Goal: Transaction & Acquisition: Purchase product/service

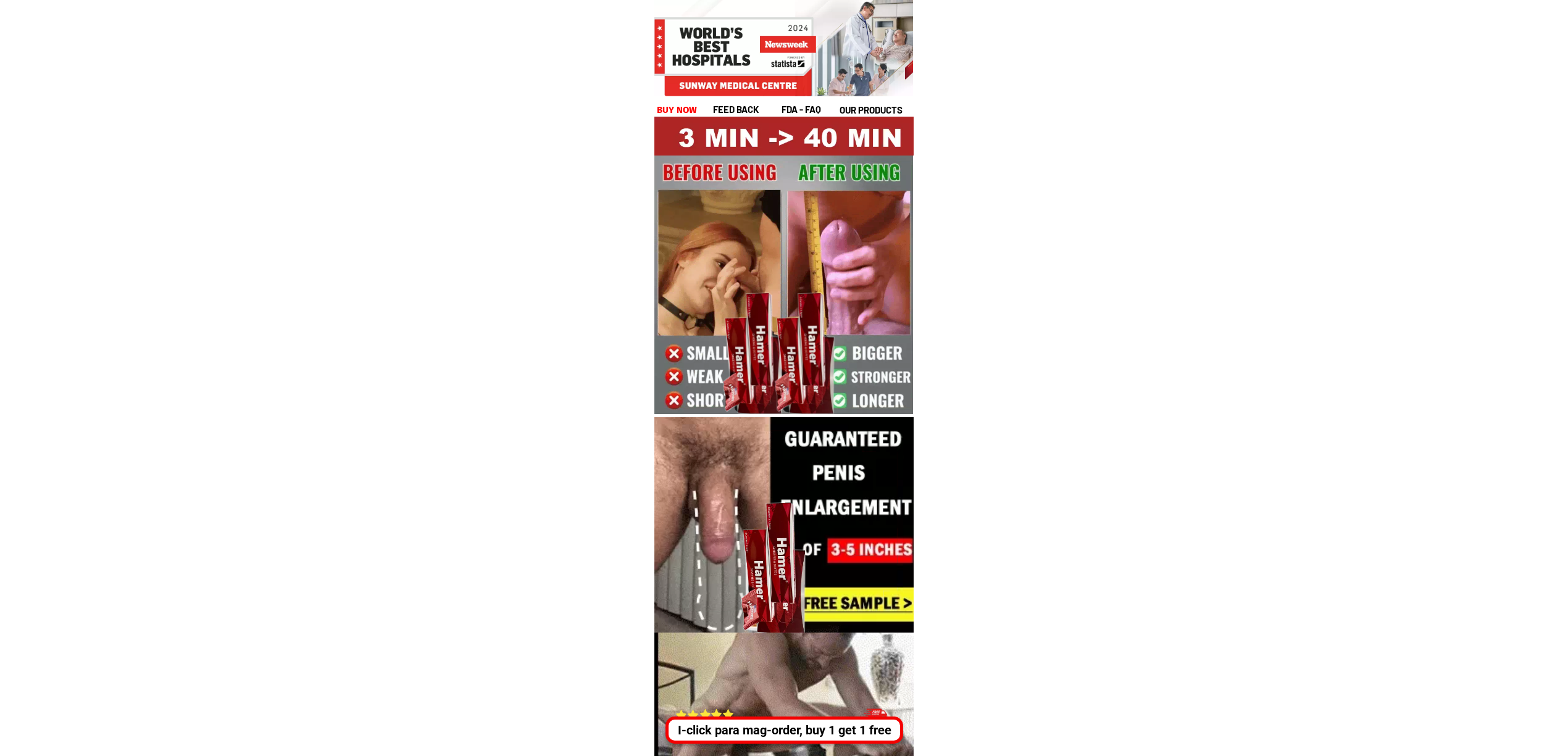
click at [842, 743] on div "I-click para mag-order, buy 1 get 1 free" at bounding box center [783, 730] width 237 height 27
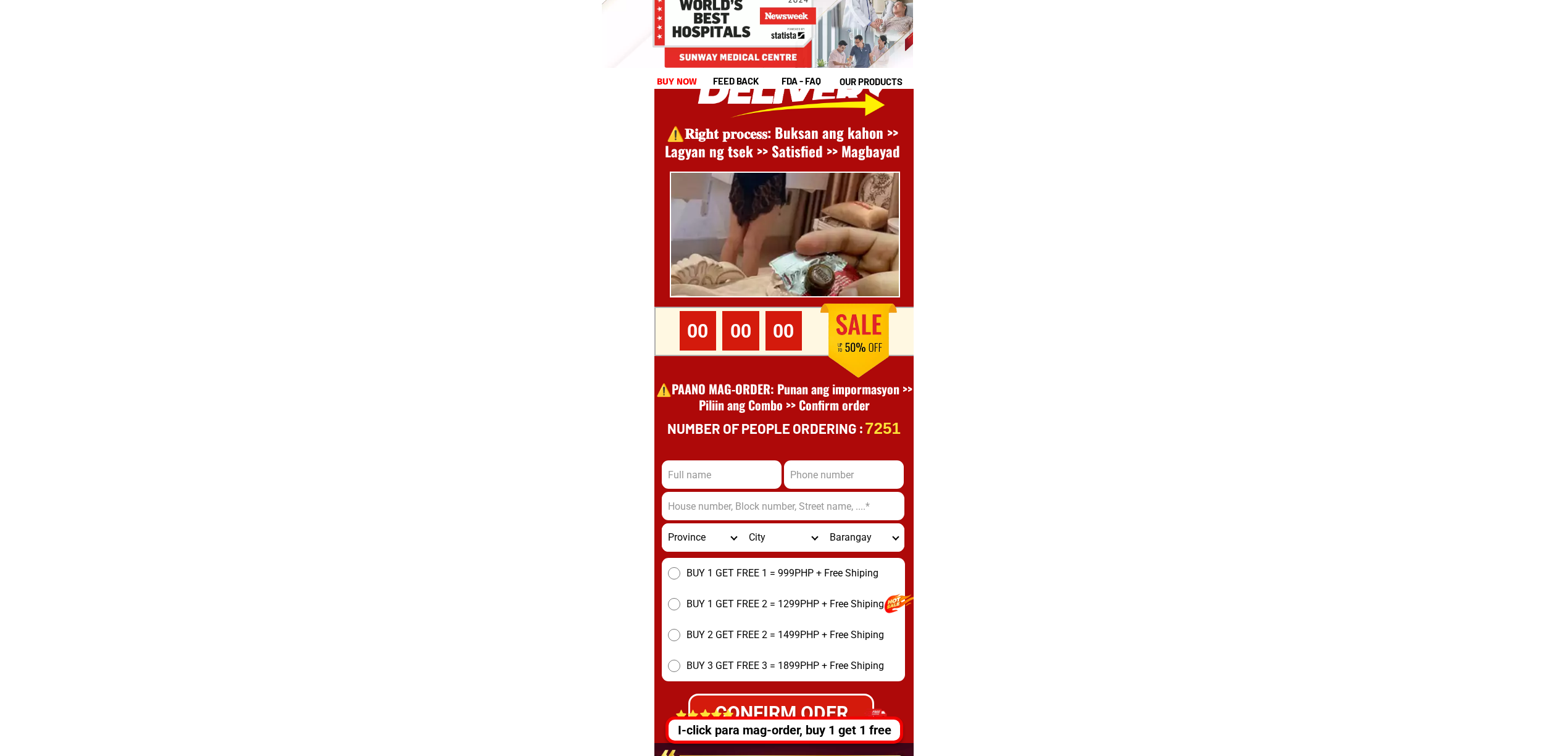
scroll to position [16927, 0]
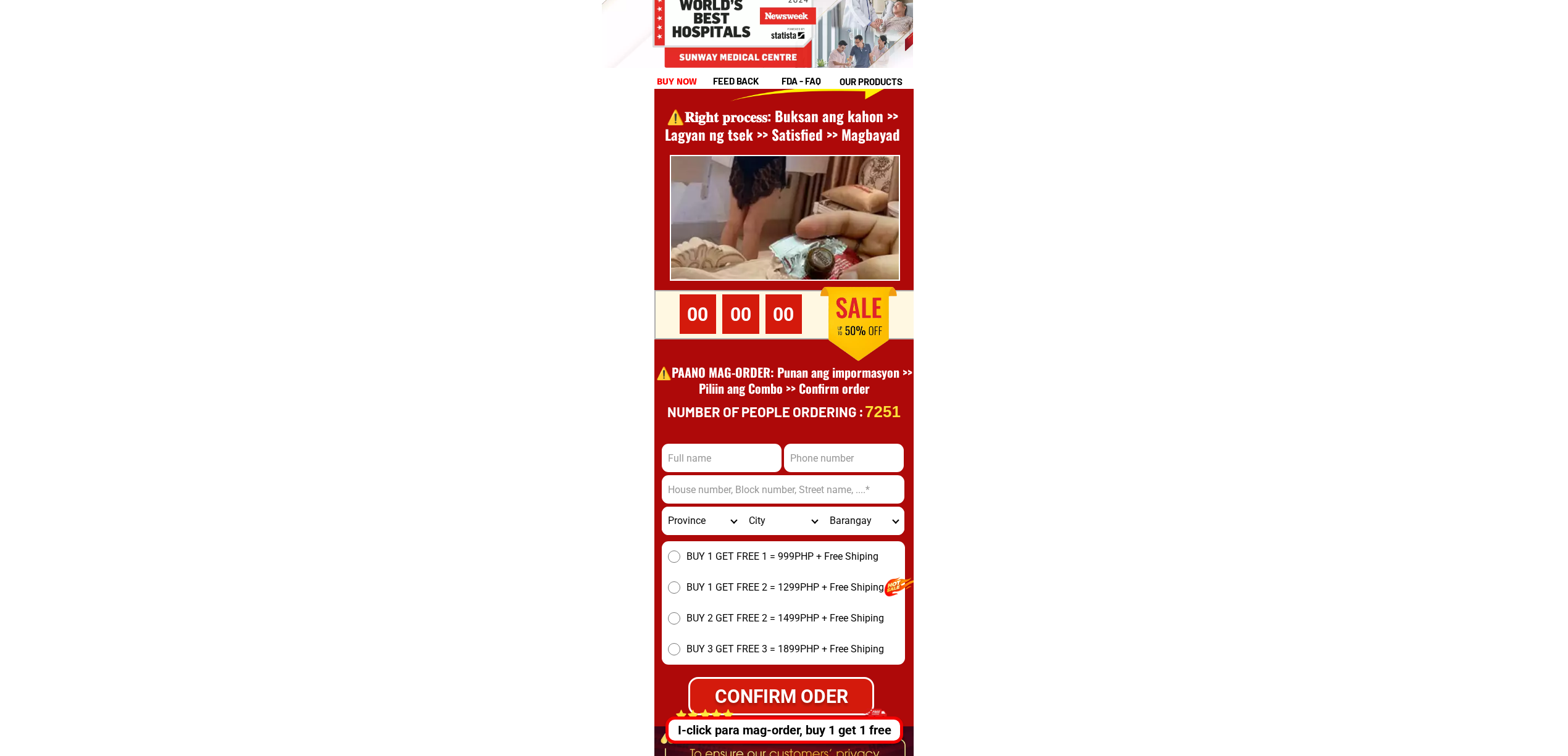
click at [710, 448] on input "Input full_name" at bounding box center [721, 458] width 120 height 28
paste input "BAROK Forneloza"
type input "BAROK Forneloza"
click at [830, 450] on input "Input phone_number" at bounding box center [844, 458] width 120 height 28
paste input "1639095824609"
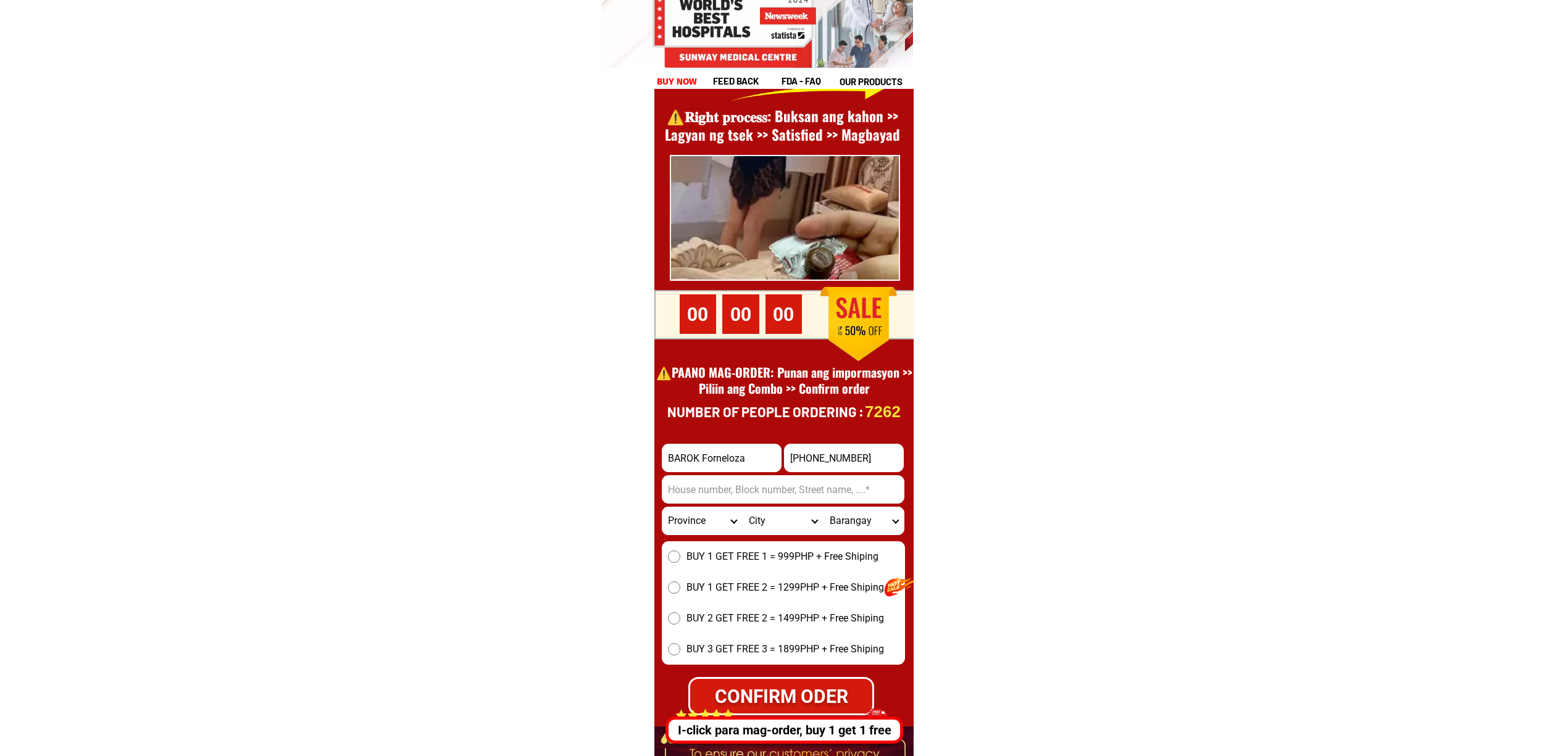
type input "[PHONE_NUMBER]"
click at [761, 487] on input "Input address" at bounding box center [783, 489] width 242 height 28
paste input "Sitio looban San Antonio sta [PERSON_NAME] city"
type input "Sitio looban San Antonio sta [PERSON_NAME] city"
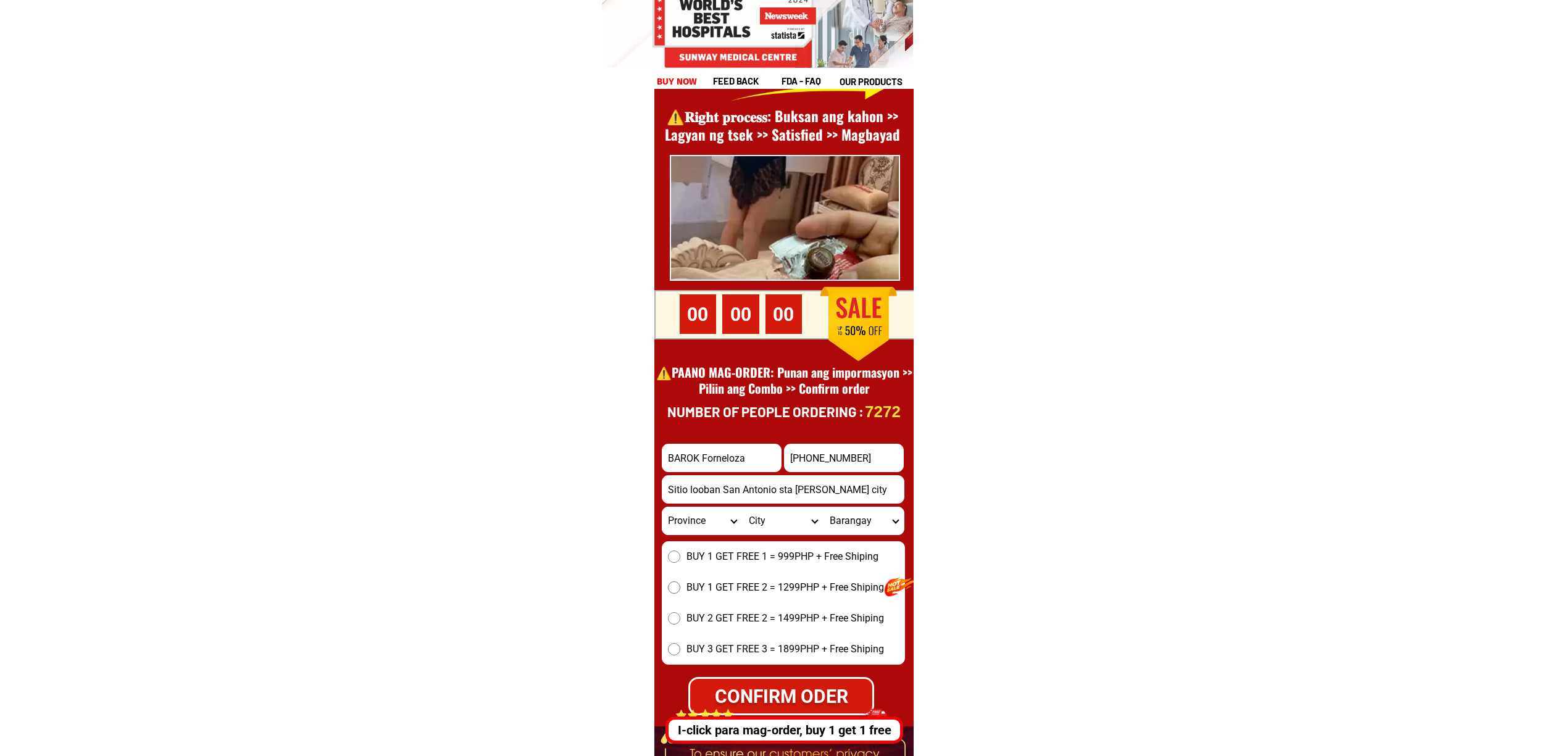
scroll to position [0, 0]
click at [704, 524] on select "Province [GEOGRAPHIC_DATA] [GEOGRAPHIC_DATA][PERSON_NAME][GEOGRAPHIC_DATA][GEOG…" at bounding box center [702, 520] width 81 height 28
select select "63_662"
click at [661, 506] on select "Province [GEOGRAPHIC_DATA] [GEOGRAPHIC_DATA][PERSON_NAME][GEOGRAPHIC_DATA][GEOG…" at bounding box center [702, 520] width 81 height 28
click at [717, 550] on span "BUY 1 GET FREE 1 = 999PHP + Free Shiping" at bounding box center [782, 557] width 192 height 15
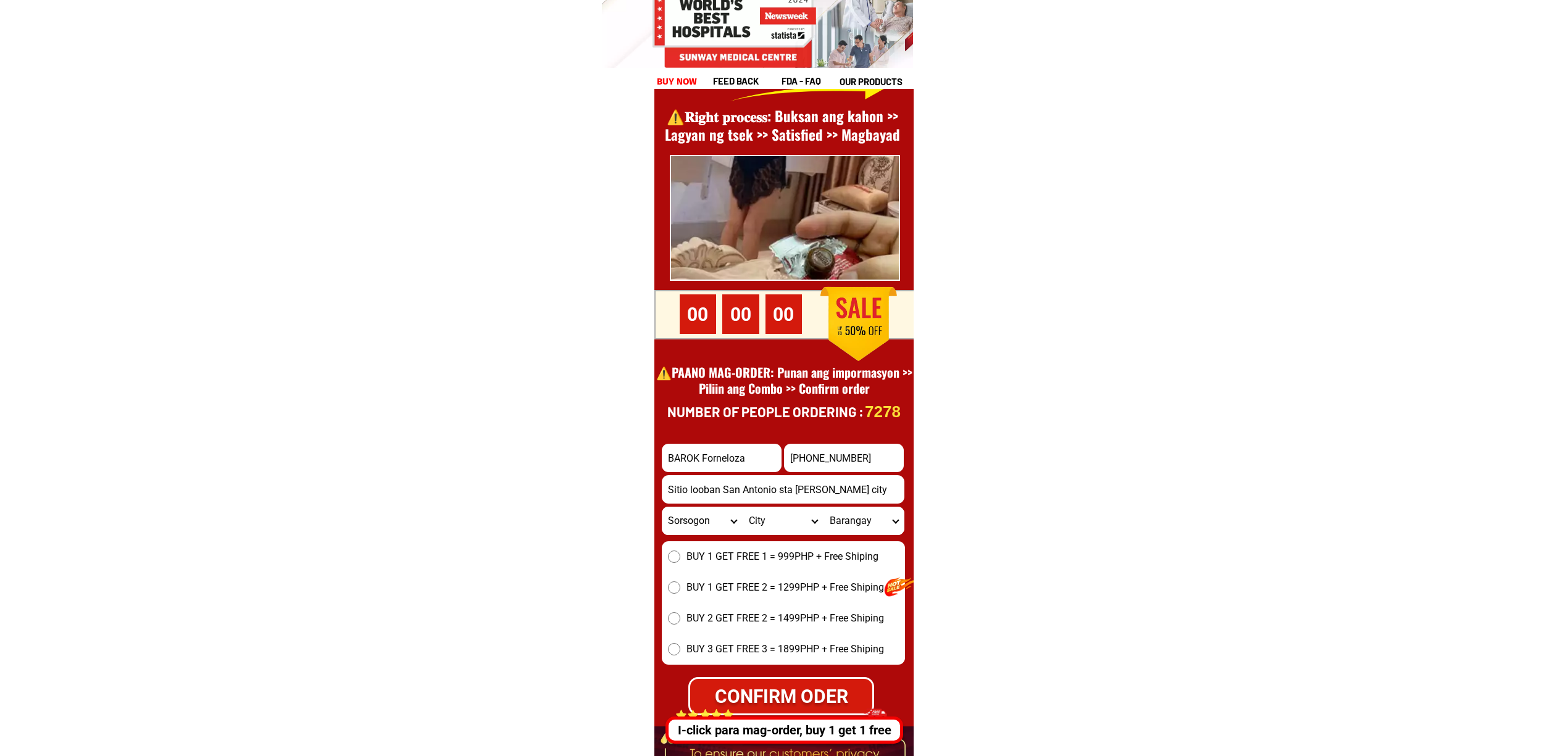
click at [680, 550] on input "BUY 1 GET FREE 1 = 999PHP + Free Shiping" at bounding box center [674, 556] width 12 height 12
radio input "true"
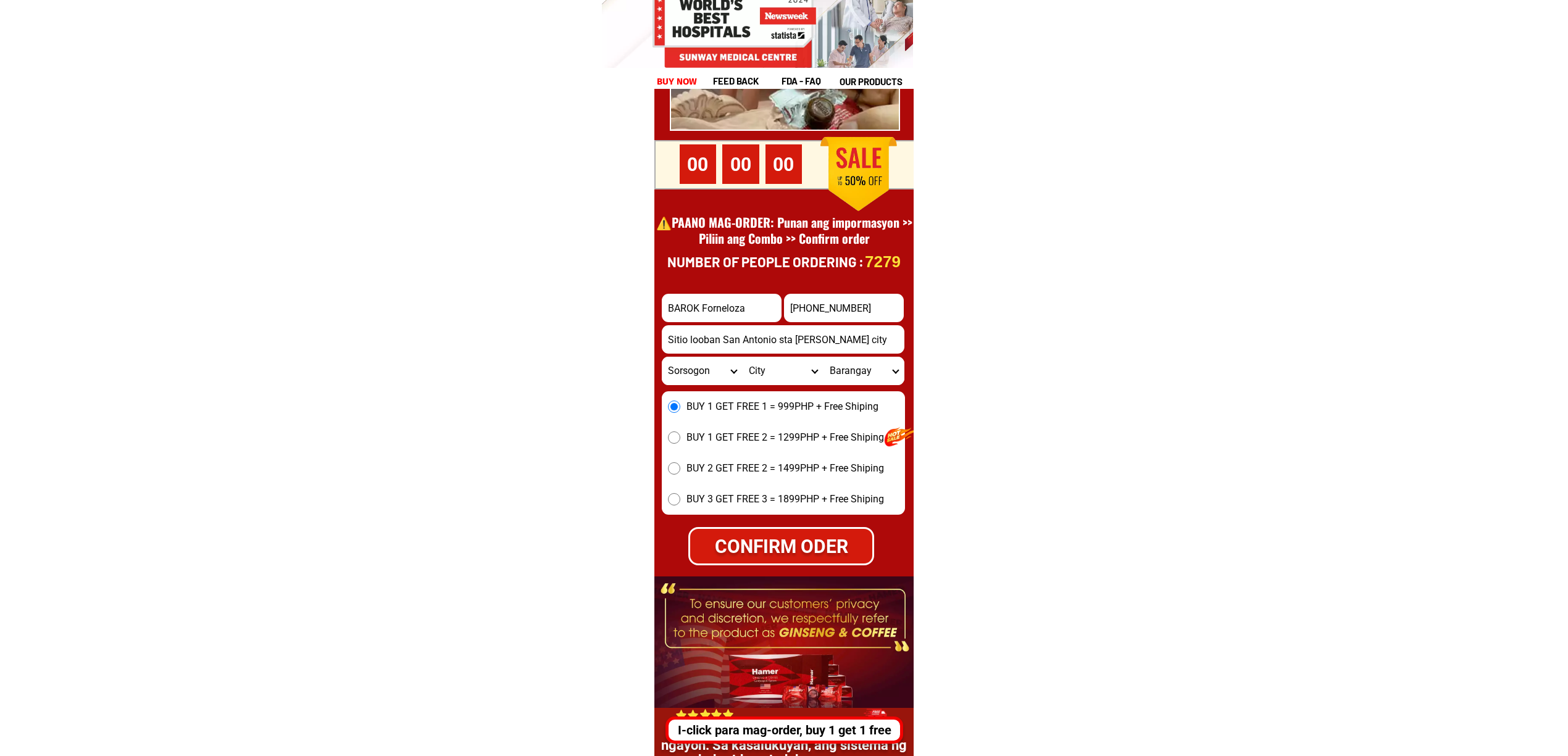
scroll to position [17092, 0]
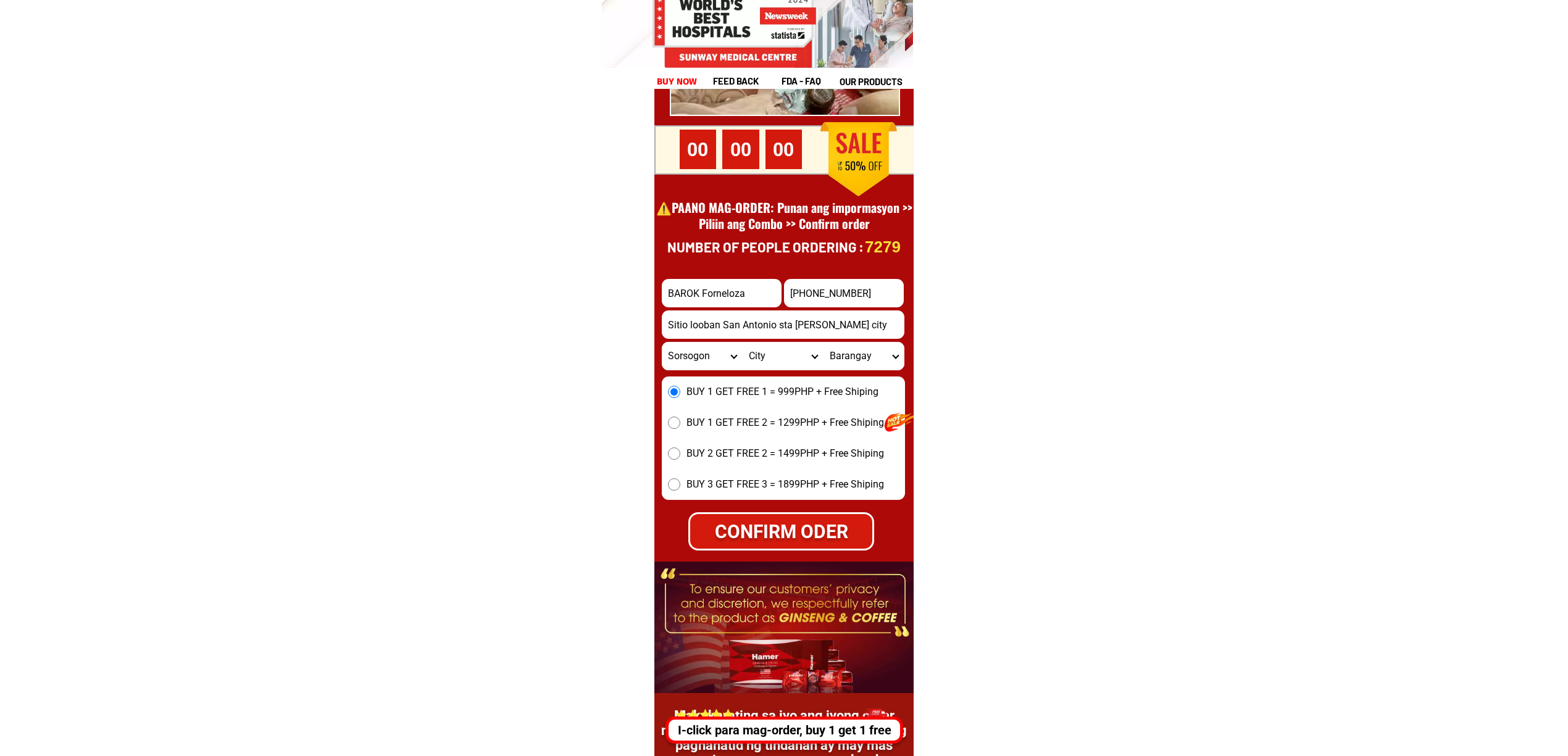
click at [862, 329] on input "Sitio looban San Antonio sta Magdalena sorsogon city" at bounding box center [783, 324] width 242 height 28
click at [839, 300] on input "+639095824609" at bounding box center [844, 293] width 120 height 28
paste input "1639095824609""
click at [799, 297] on input "+1639095824609"" at bounding box center [844, 293] width 120 height 28
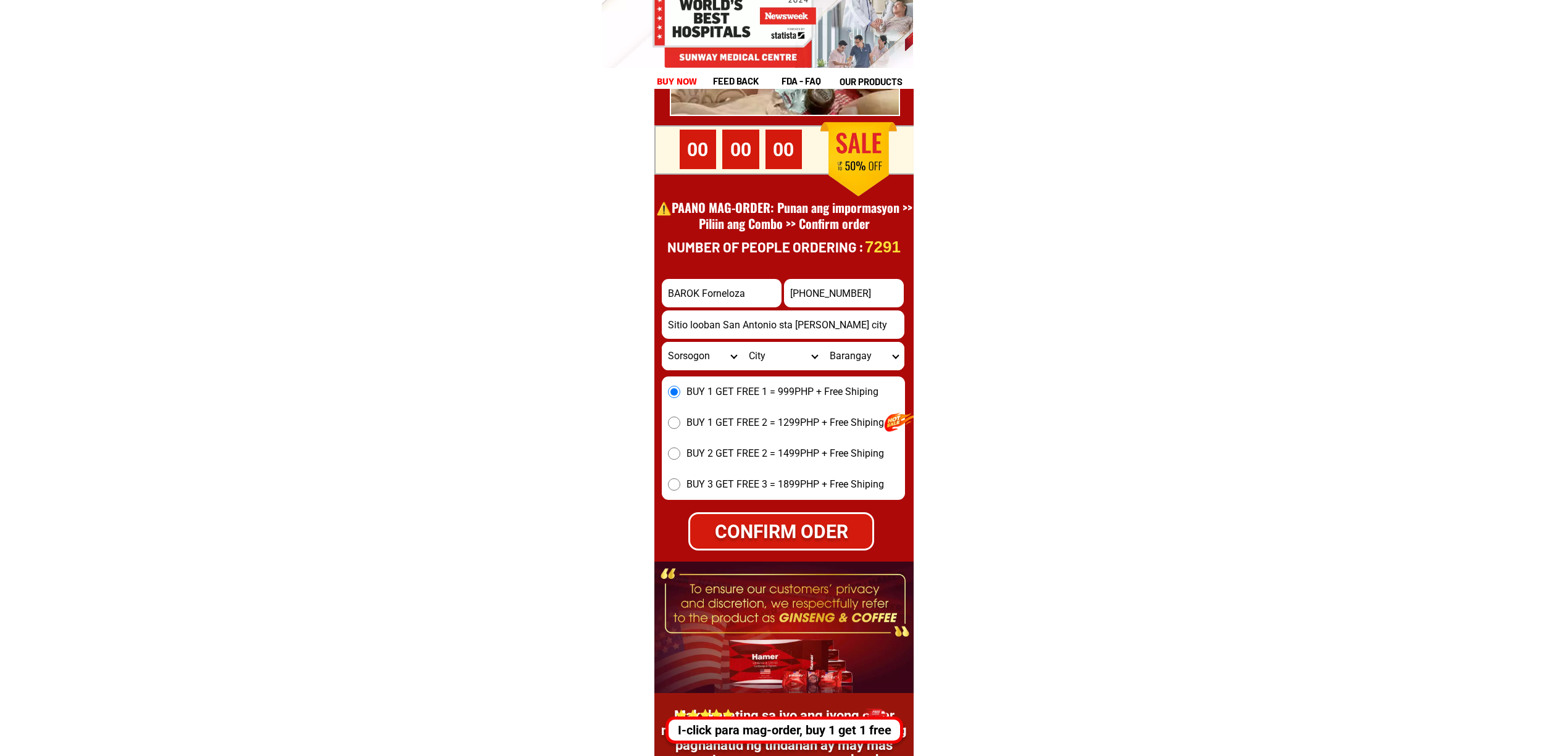
type input "+639095824609"
click at [777, 514] on div "CONFIRM ODER" at bounding box center [781, 531] width 186 height 38
radio input "true"
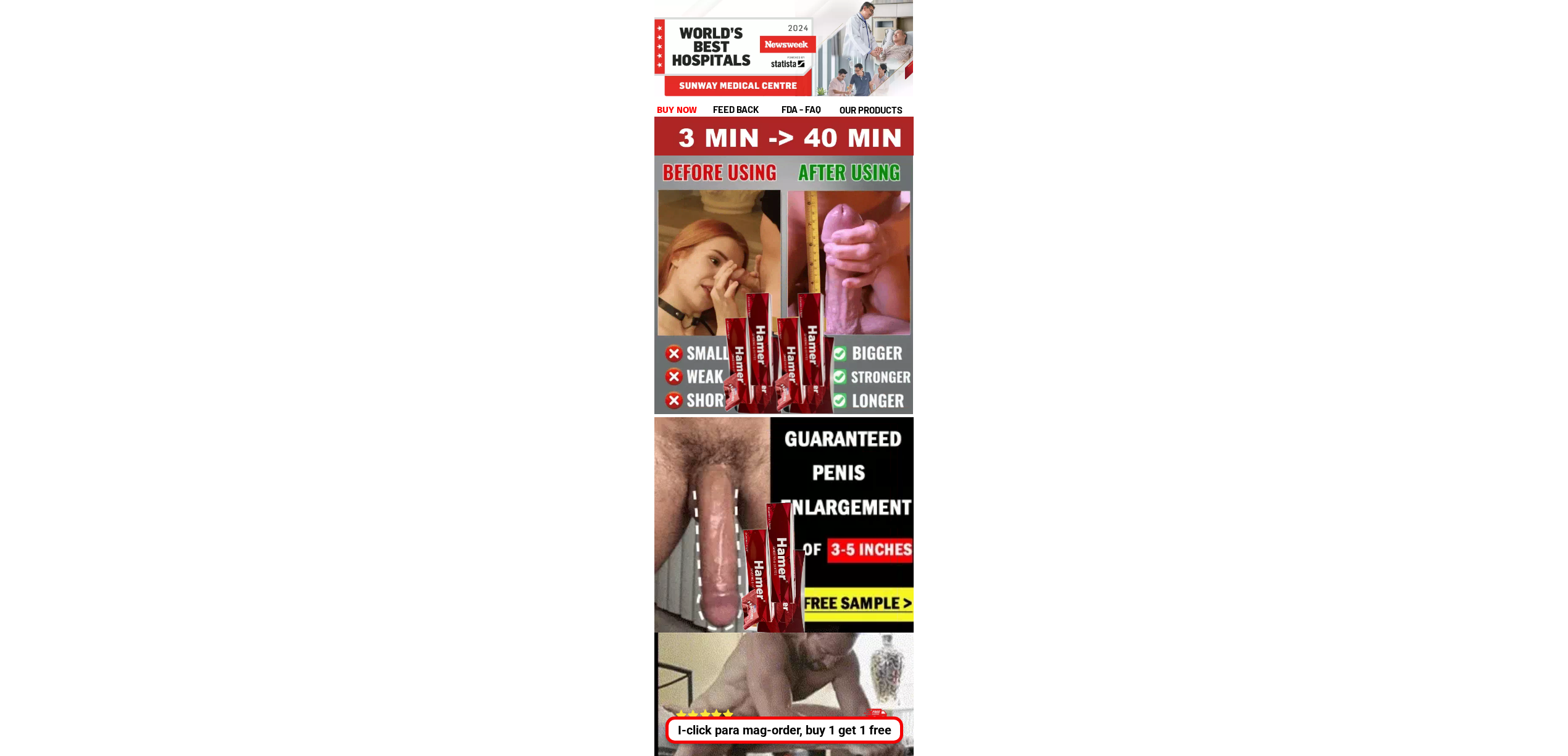
click at [788, 725] on div "I-click para mag-order, buy 1 get 1 free" at bounding box center [784, 730] width 231 height 18
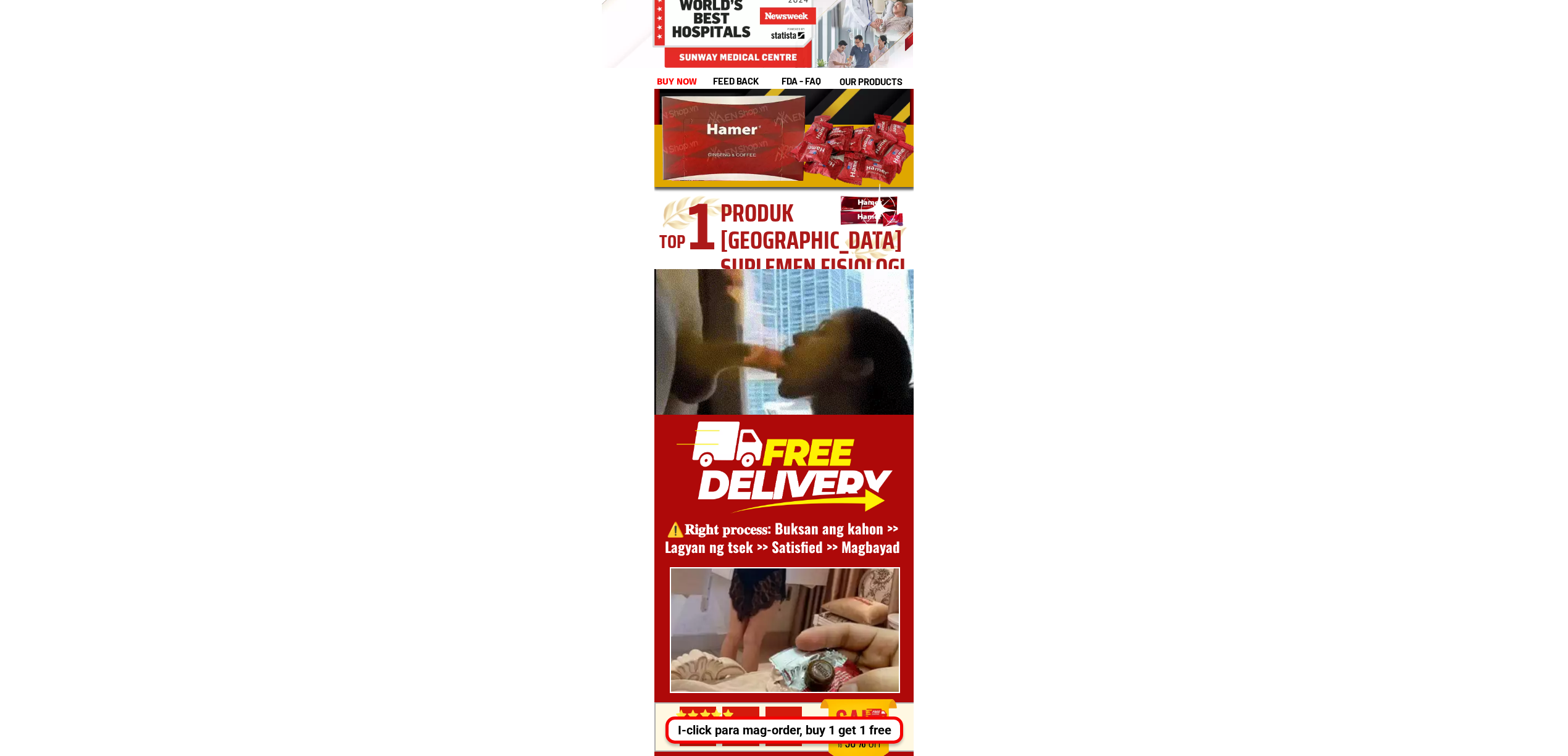
scroll to position [16927, 0]
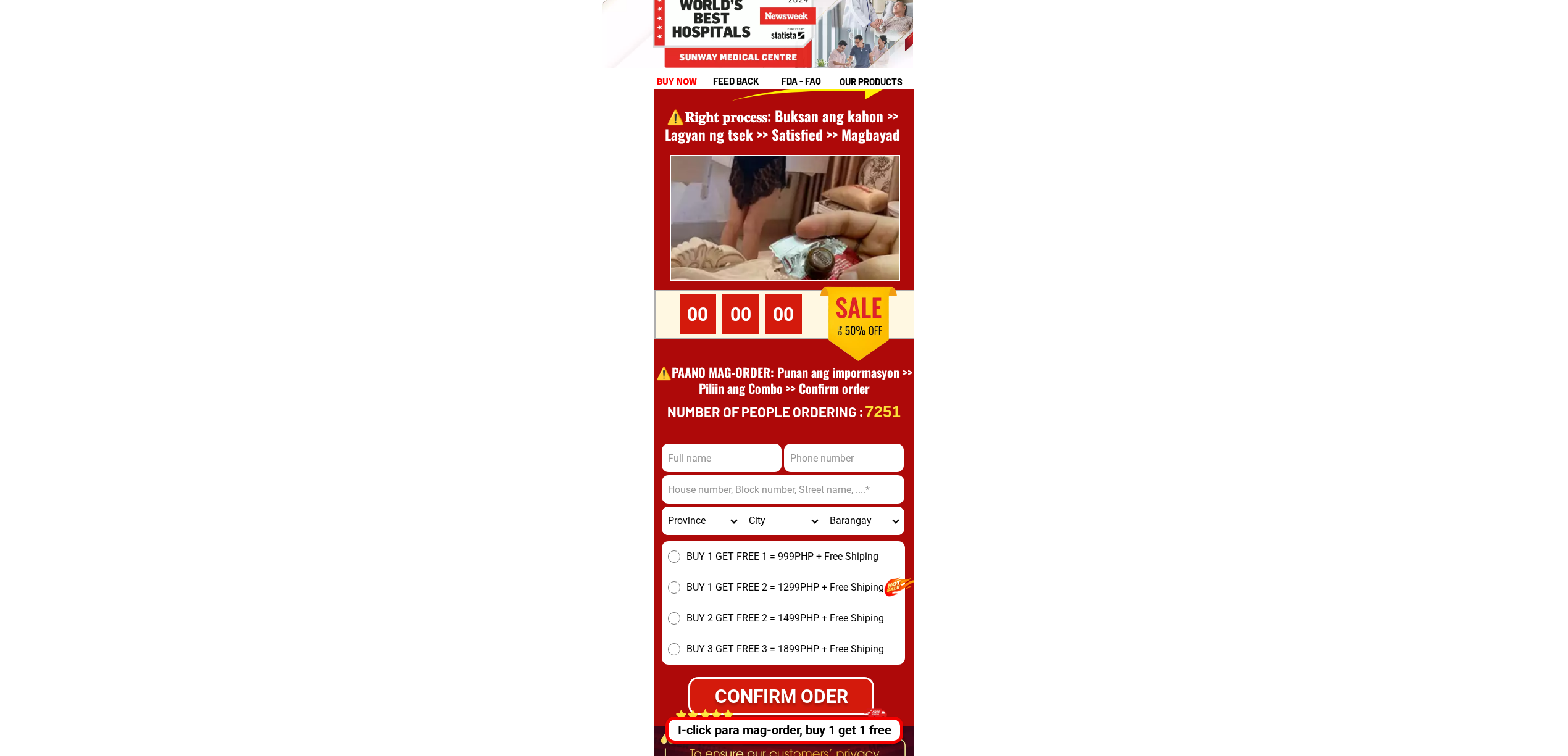
drag, startPoint x: 699, startPoint y: 444, endPoint x: 722, endPoint y: 458, distance: 26.9
click at [699, 444] on input "Input full_name" at bounding box center [721, 458] width 120 height 28
paste input "Ven Padriquez""
type input "[PERSON_NAME]"
click at [820, 480] on input "Input address" at bounding box center [783, 489] width 242 height 28
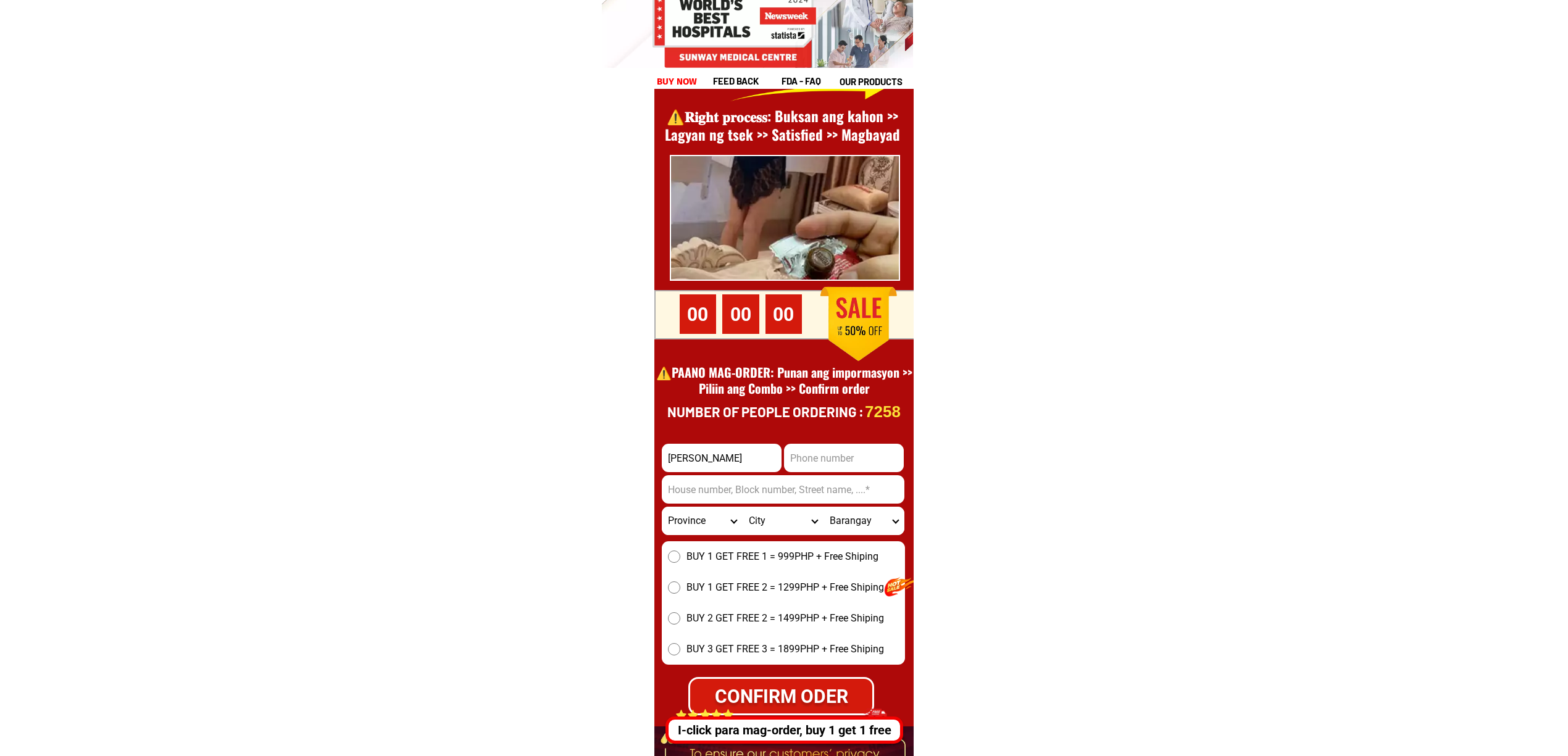
paste input "[GEOGRAPHIC_DATA] Brgy 83-C Taguiktik [GEOGRAPHIC_DATA][PERSON_NAME]"
type input "[GEOGRAPHIC_DATA] Brgy 83-C Taguiktik [GEOGRAPHIC_DATA][PERSON_NAME]"
drag, startPoint x: 832, startPoint y: 452, endPoint x: 837, endPoint y: 460, distance: 9.4
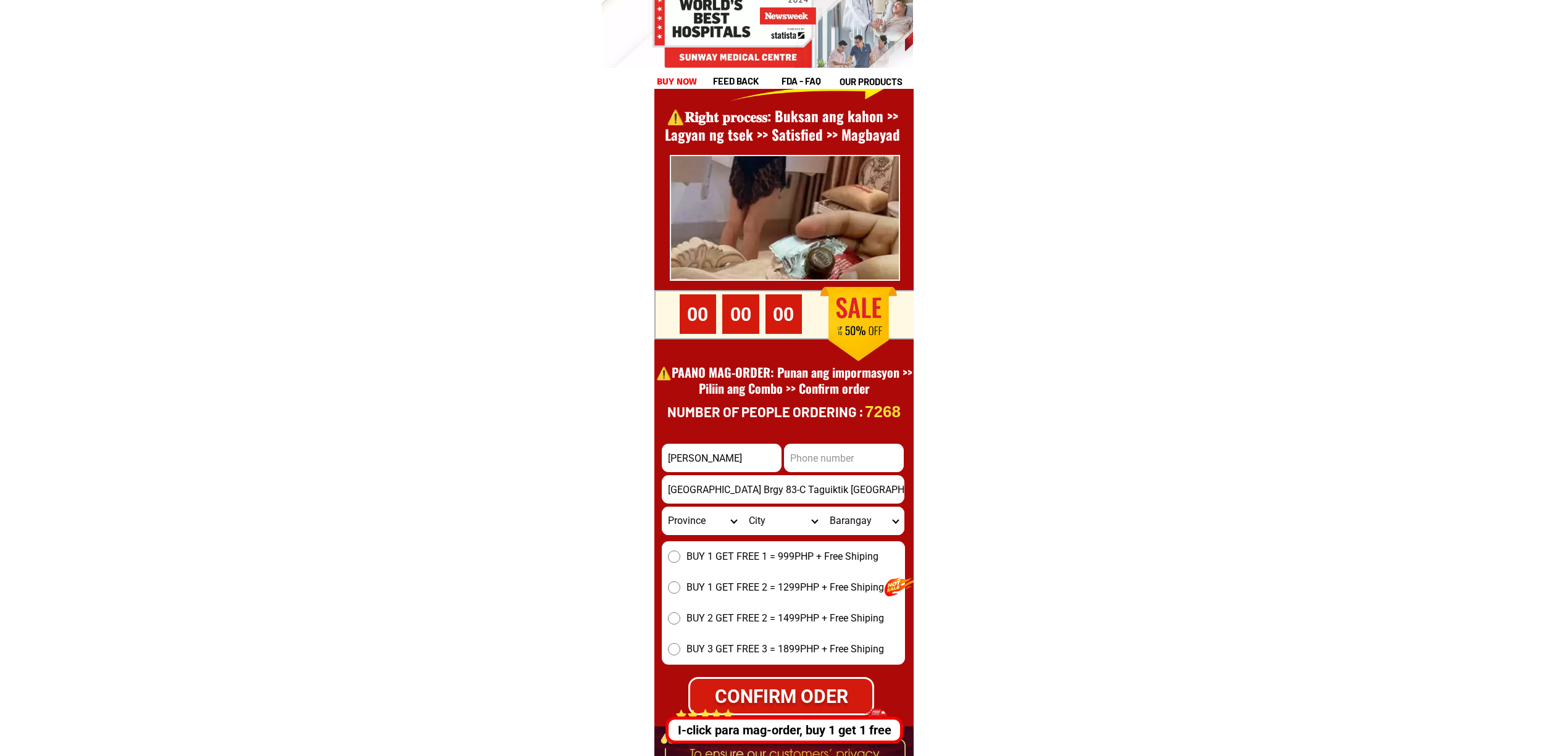
click at [832, 452] on input "Input phone_number" at bounding box center [844, 458] width 120 height 28
paste input "[PHONE_NUMBER]"
type input "[PHONE_NUMBER]"
click at [702, 519] on select "Province [GEOGRAPHIC_DATA] [GEOGRAPHIC_DATA][PERSON_NAME][GEOGRAPHIC_DATA][GEOG…" at bounding box center [702, 520] width 81 height 28
select select "63_199"
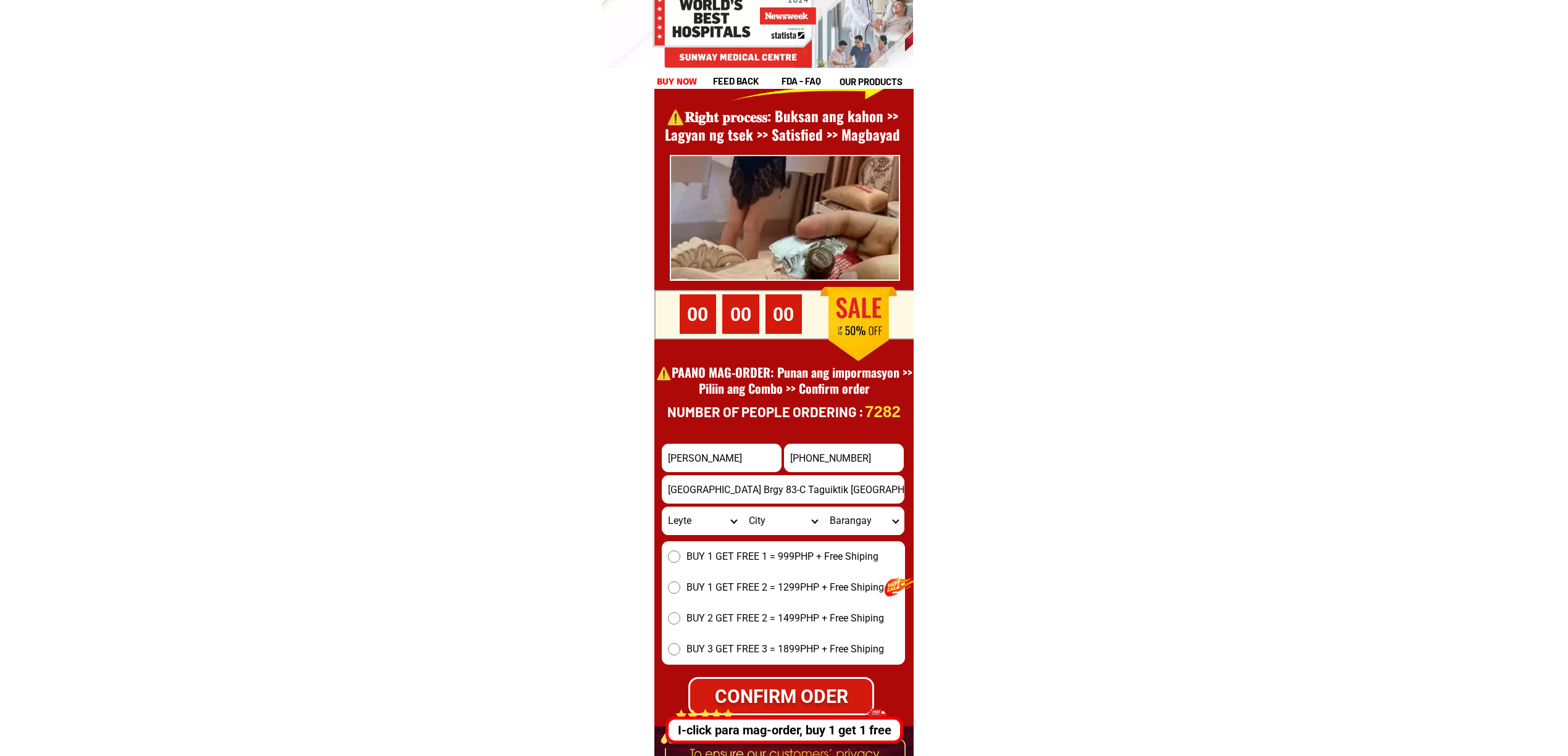
click at [661, 506] on select "Province [GEOGRAPHIC_DATA] [GEOGRAPHIC_DATA][PERSON_NAME][GEOGRAPHIC_DATA][GEOG…" at bounding box center [702, 520] width 81 height 28
click at [779, 523] on select "City [GEOGRAPHIC_DATA][PERSON_NAME][GEOGRAPHIC_DATA] [GEOGRAPHIC_DATA] [GEOGRAP…" at bounding box center [783, 520] width 81 height 28
select select "63_199728"
click at [742, 506] on select "City [GEOGRAPHIC_DATA][PERSON_NAME][GEOGRAPHIC_DATA] [GEOGRAPHIC_DATA] [GEOGRAP…" at bounding box center [783, 520] width 81 height 28
click at [866, 504] on form "Ven Padriquez [PHONE_NUMBER] CONFIRM ODER [GEOGRAPHIC_DATA] Brgy 83-C Taguiktik…" at bounding box center [783, 579] width 243 height 271
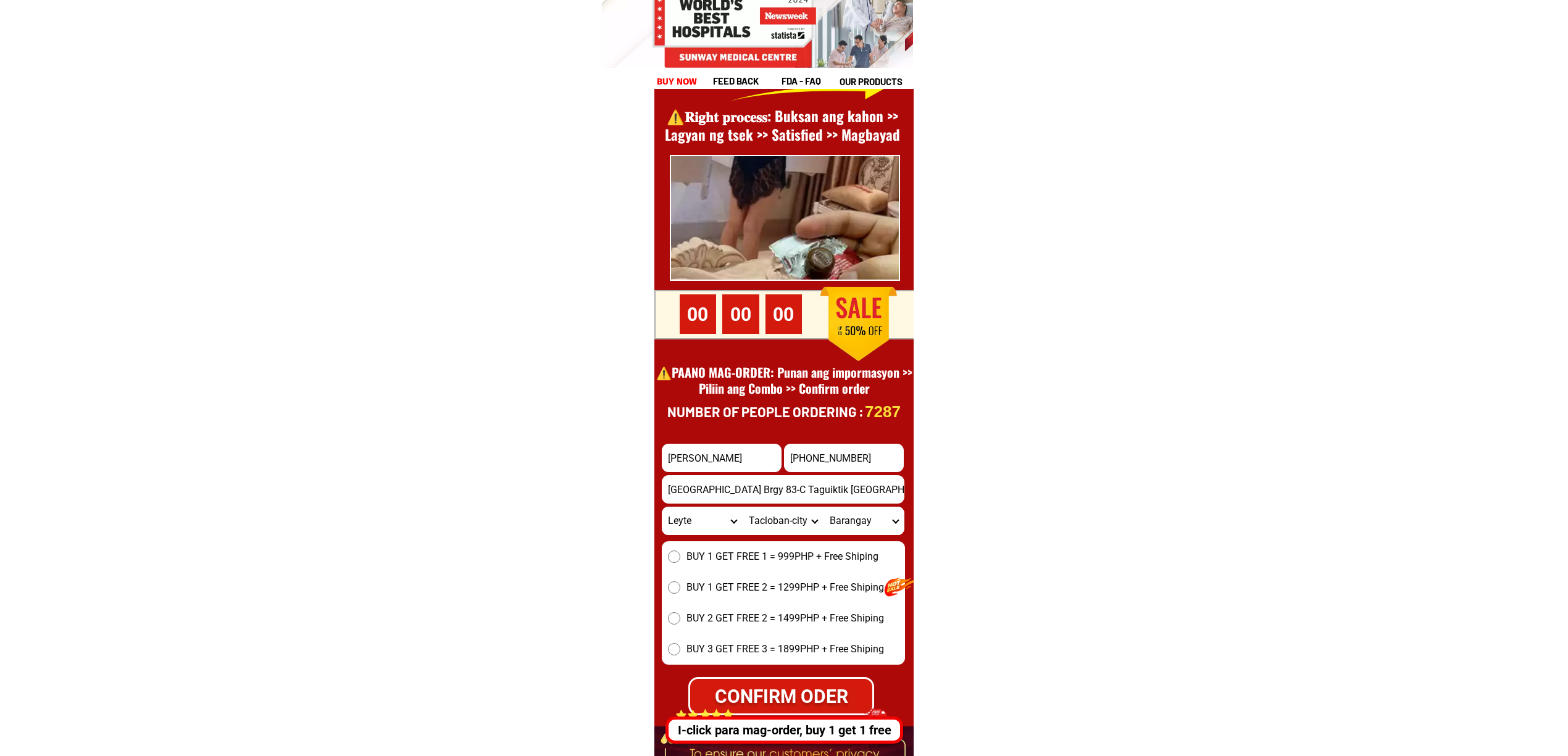
click at [872, 514] on select "[GEOGRAPHIC_DATA] ([GEOGRAPHIC_DATA][PERSON_NAME]) [GEOGRAPHIC_DATA] ([GEOGRAPH…" at bounding box center [864, 520] width 81 height 28
click at [848, 514] on select "[GEOGRAPHIC_DATA] ([GEOGRAPHIC_DATA][PERSON_NAME]) [GEOGRAPHIC_DATA] ([GEOGRAPH…" at bounding box center [864, 520] width 81 height 28
click at [785, 487] on input "[GEOGRAPHIC_DATA] Brgy 83-C Taguiktik [GEOGRAPHIC_DATA][PERSON_NAME]" at bounding box center [783, 489] width 242 height 28
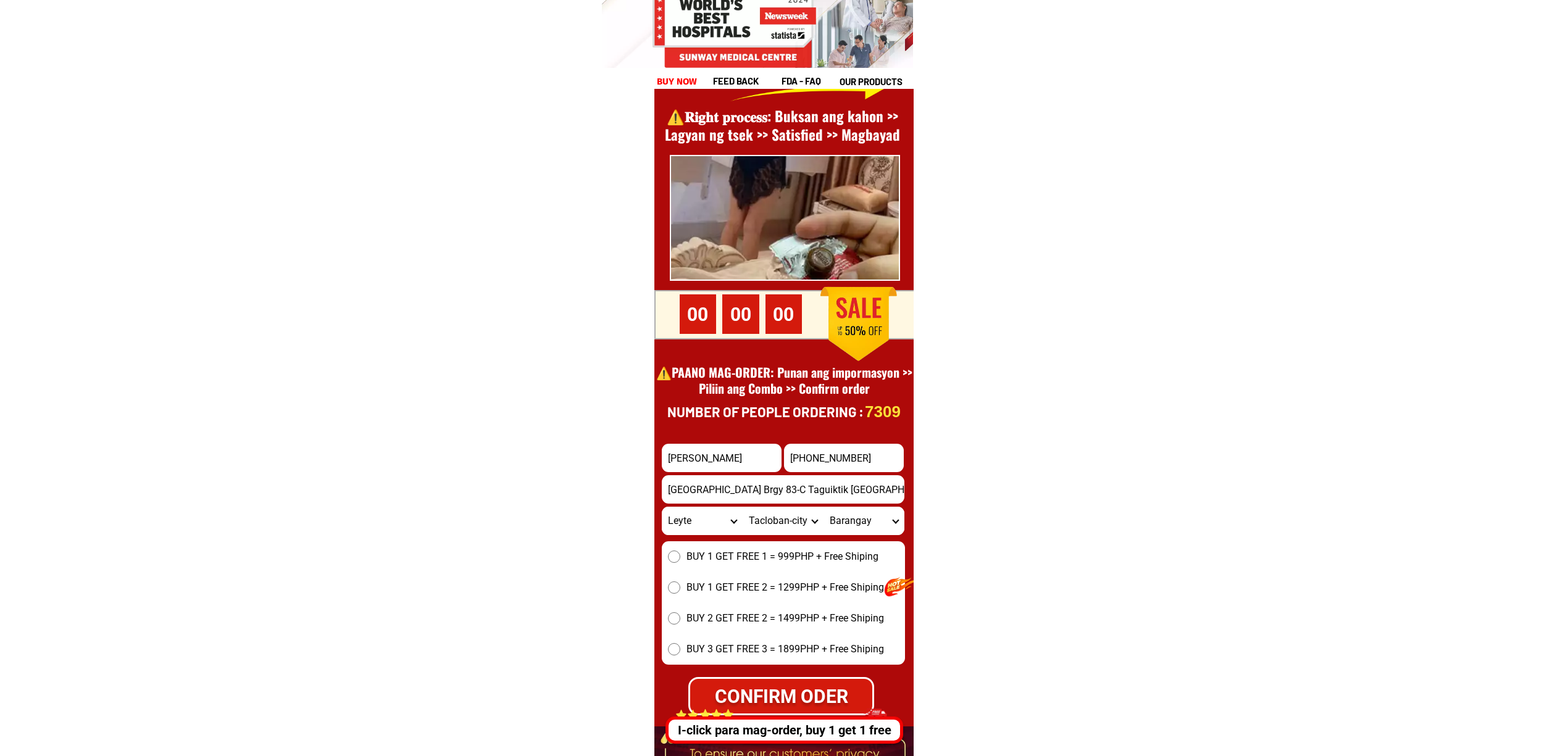
click at [879, 532] on select "[GEOGRAPHIC_DATA] ([GEOGRAPHIC_DATA][PERSON_NAME]) [GEOGRAPHIC_DATA] ([GEOGRAPH…" at bounding box center [864, 520] width 81 height 28
select select "63_1997281535"
click at [823, 506] on select "[GEOGRAPHIC_DATA] ([GEOGRAPHIC_DATA][PERSON_NAME]) [GEOGRAPHIC_DATA] ([GEOGRAPH…" at bounding box center [864, 520] width 81 height 28
click at [818, 490] on input "[GEOGRAPHIC_DATA] Brgy 83-C Taguiktik [GEOGRAPHIC_DATA][PERSON_NAME]" at bounding box center [783, 489] width 242 height 28
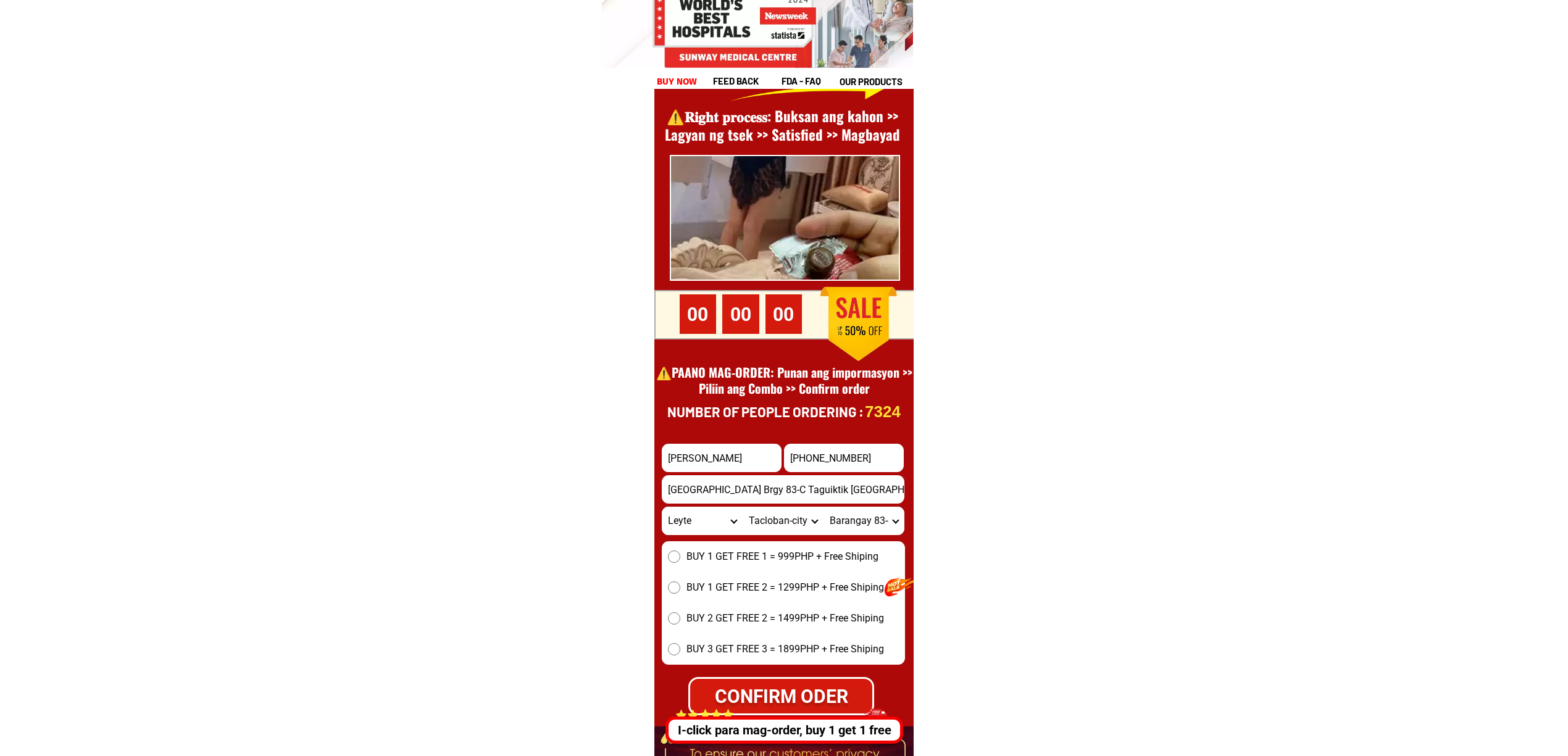
click at [869, 532] on select "[GEOGRAPHIC_DATA] ([GEOGRAPHIC_DATA][PERSON_NAME]) [GEOGRAPHIC_DATA] ([GEOGRAPH…" at bounding box center [864, 520] width 81 height 28
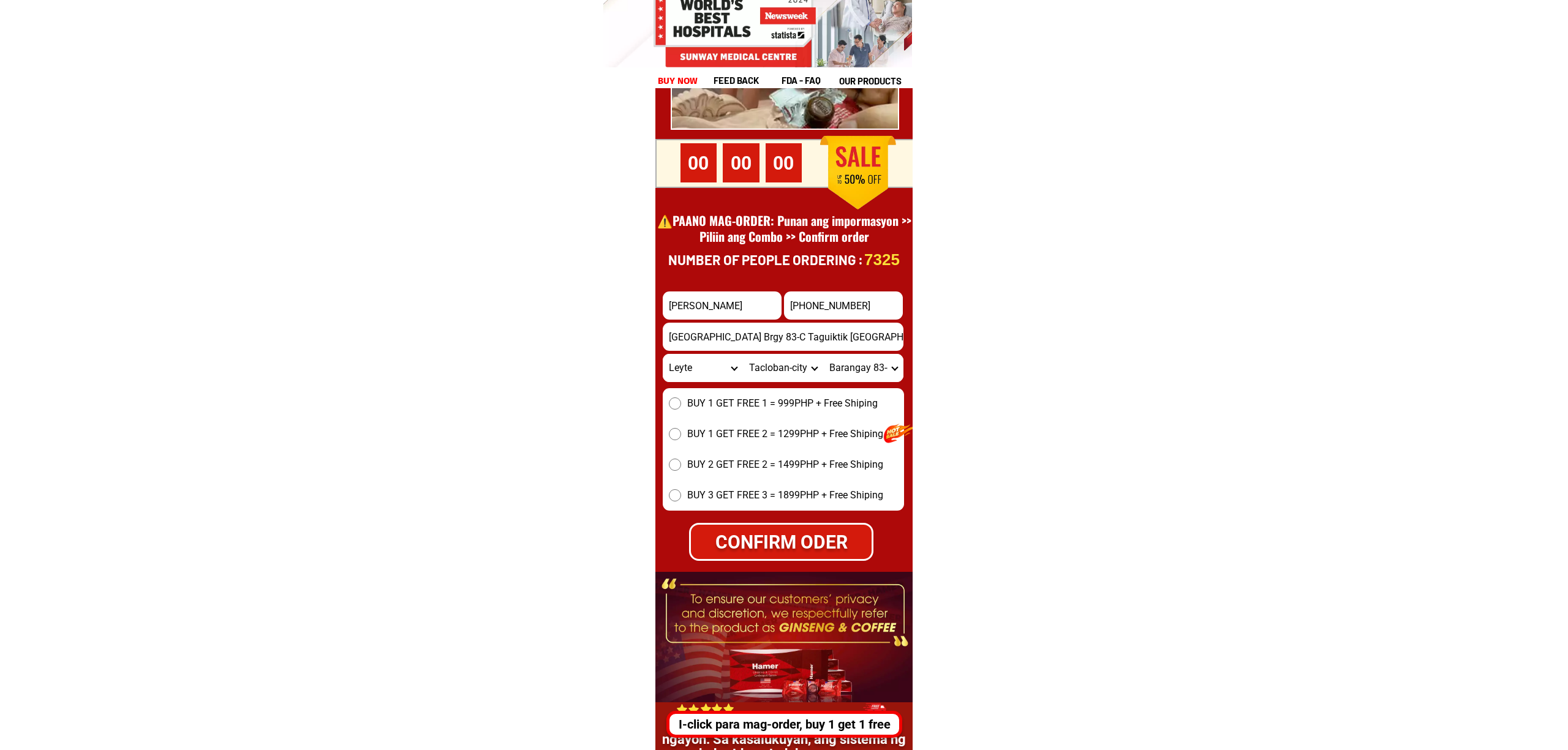
scroll to position [16956, 0]
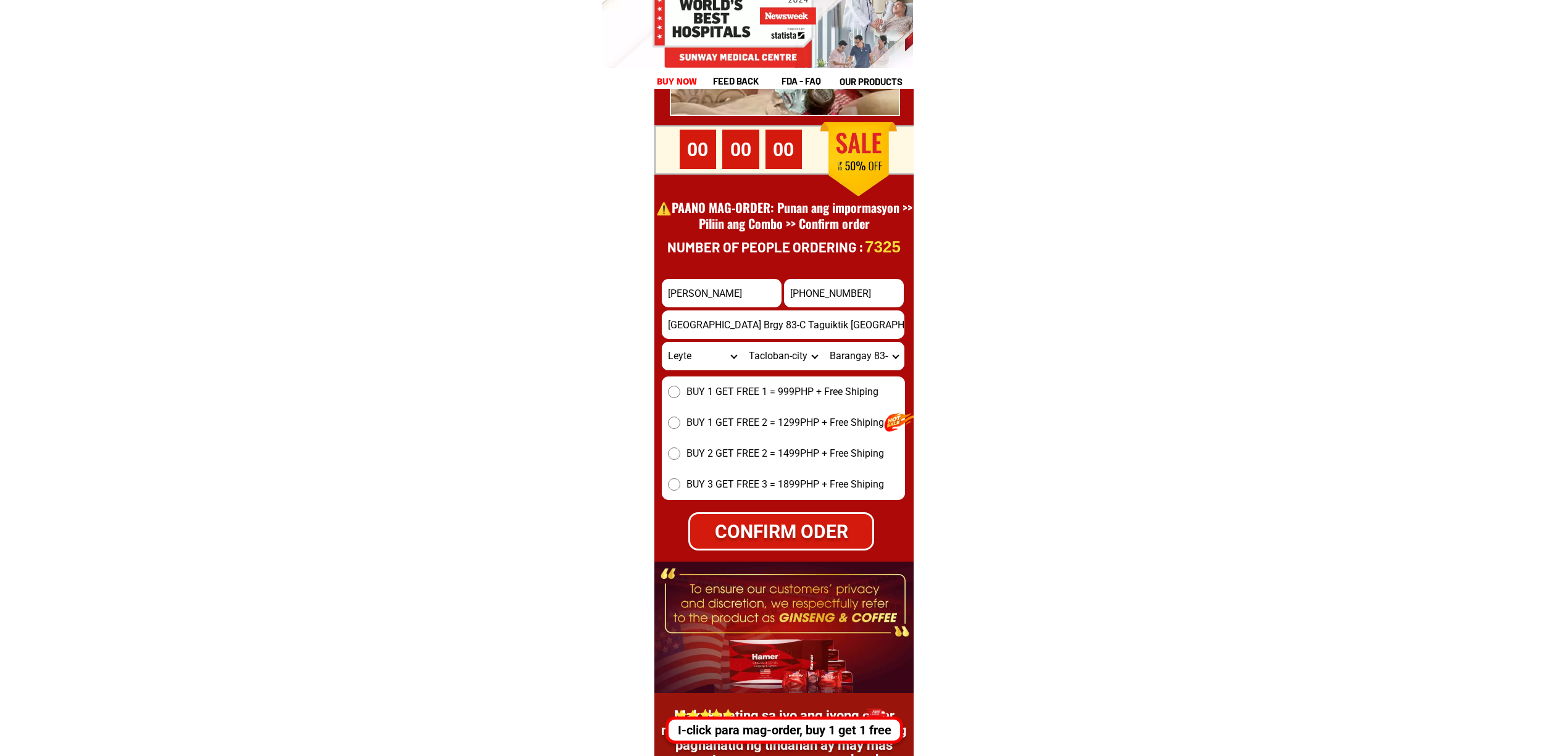
click at [857, 364] on select "[GEOGRAPHIC_DATA] ([GEOGRAPHIC_DATA][PERSON_NAME]) [GEOGRAPHIC_DATA] ([GEOGRAPH…" at bounding box center [864, 355] width 81 height 28
click at [823, 342] on select "[GEOGRAPHIC_DATA] ([GEOGRAPHIC_DATA][PERSON_NAME]) [GEOGRAPHIC_DATA] ([GEOGRAPH…" at bounding box center [864, 355] width 81 height 28
click at [672, 396] on input "BUY 1 GET FREE 1 = 999PHP + Free Shiping" at bounding box center [674, 391] width 12 height 12
drag, startPoint x: 808, startPoint y: 541, endPoint x: 968, endPoint y: 534, distance: 160.2
click at [808, 541] on div "CONFIRM ODER" at bounding box center [780, 531] width 198 height 30
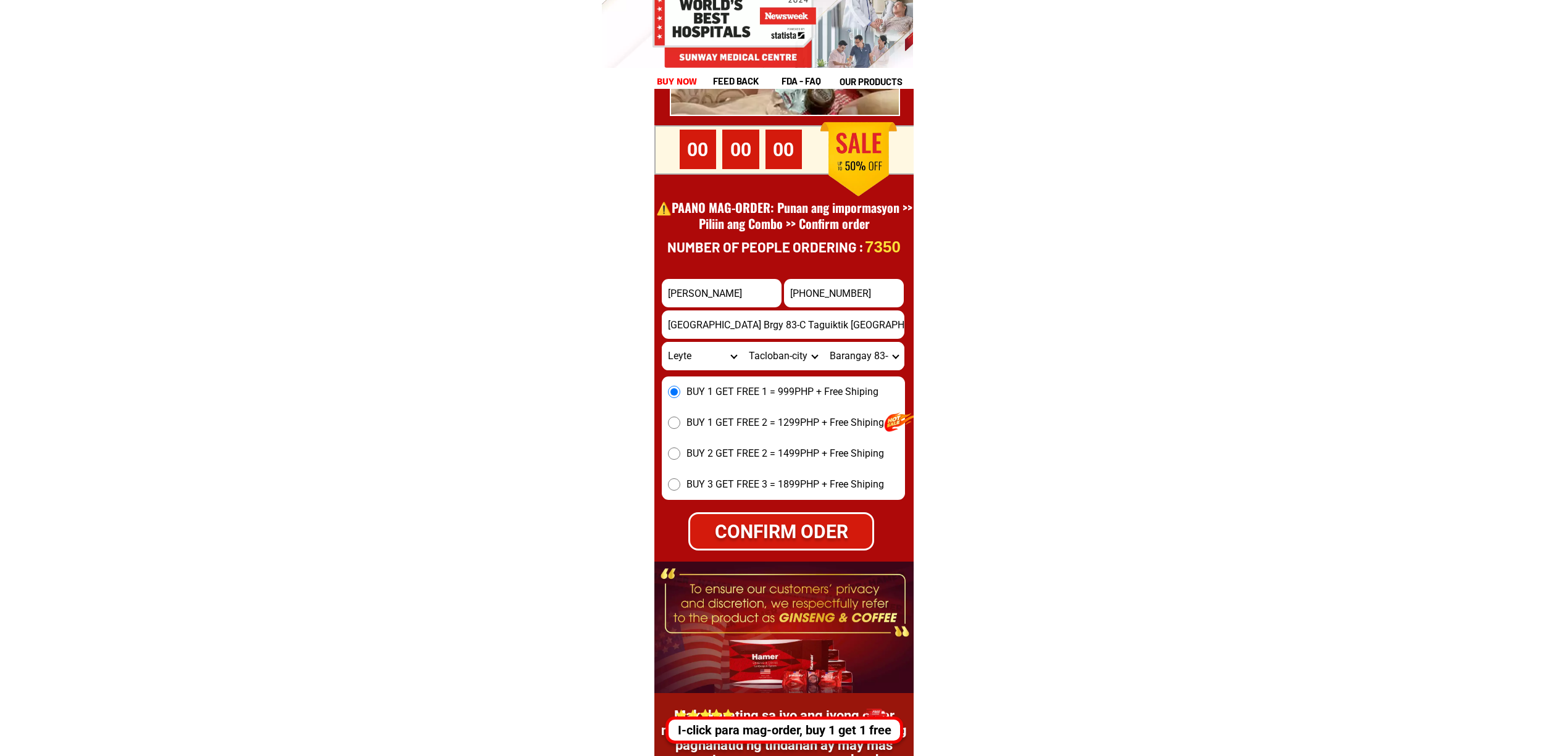
radio input "true"
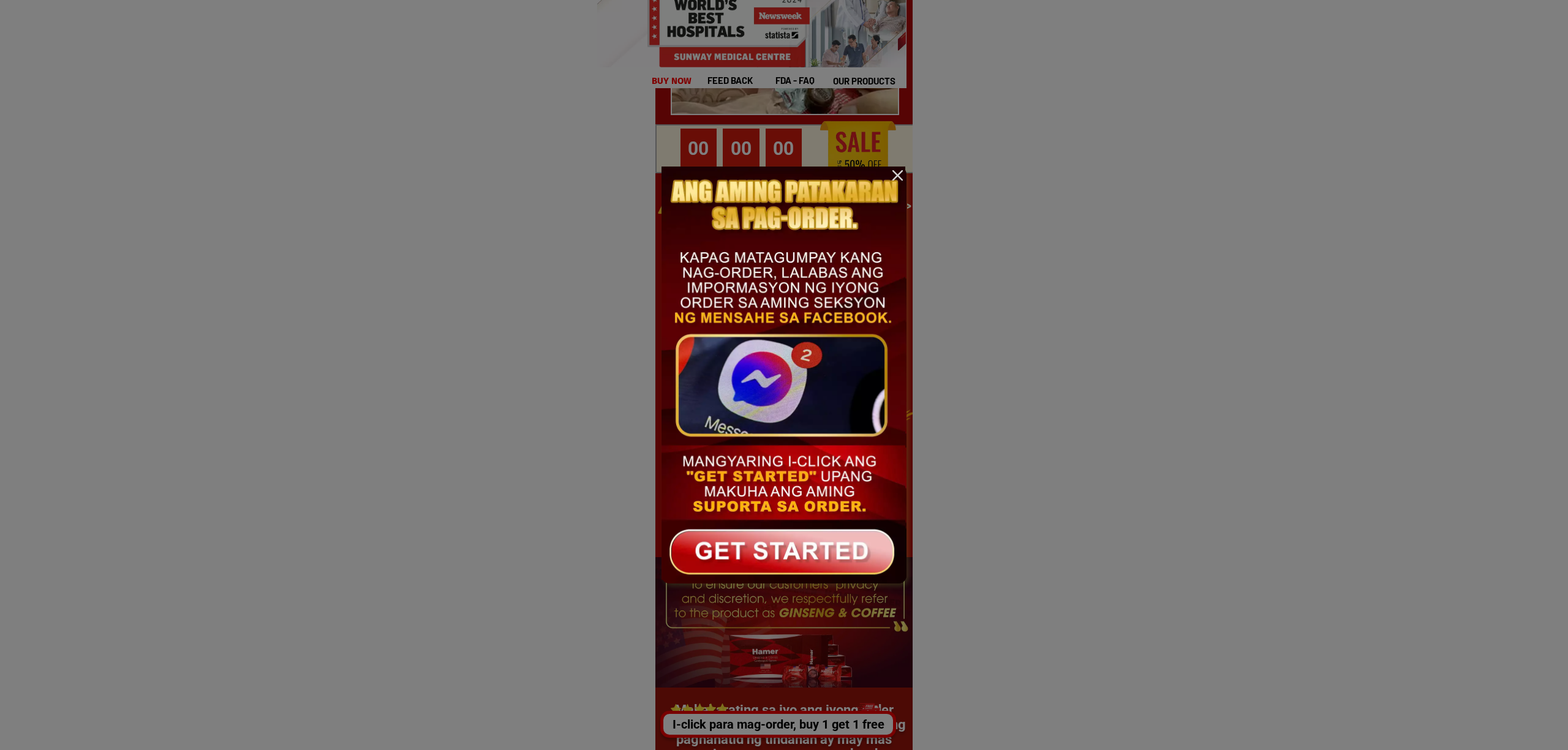
scroll to position [0, 0]
